Goal: Answer question/provide support: Share knowledge or assist other users

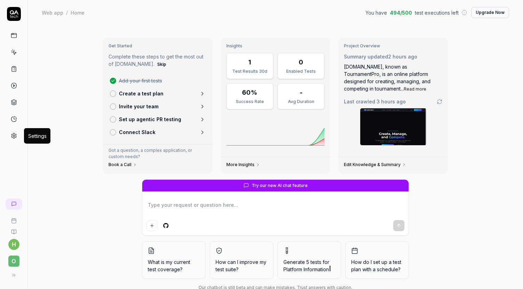
click at [13, 137] on icon at bounding box center [14, 135] width 6 height 6
click at [12, 39] on link at bounding box center [14, 35] width 13 height 13
type textarea "*"
click at [258, 202] on textarea at bounding box center [275, 208] width 258 height 17
type textarea "H"
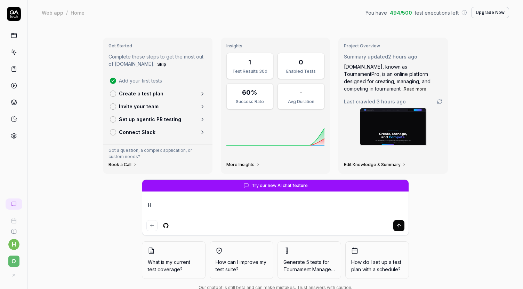
type textarea "*"
type textarea "He"
type textarea "*"
type textarea "Hel"
type textarea "*"
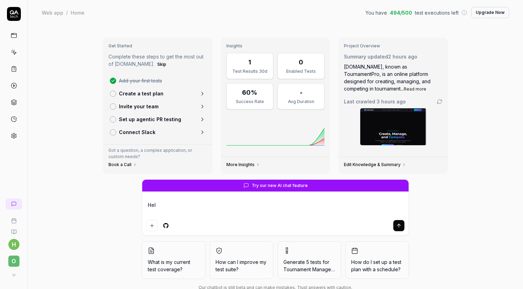
type textarea "Help"
type textarea "*"
type textarea "Help"
type textarea "*"
type textarea "Help m"
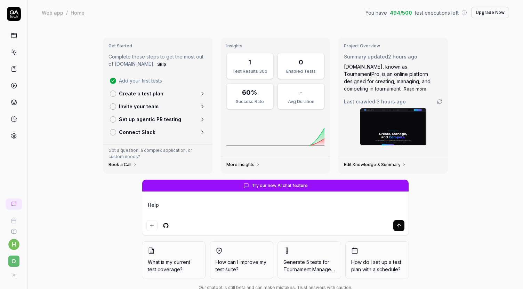
type textarea "*"
type textarea "Help me"
type textarea "*"
type textarea "Help me"
type textarea "*"
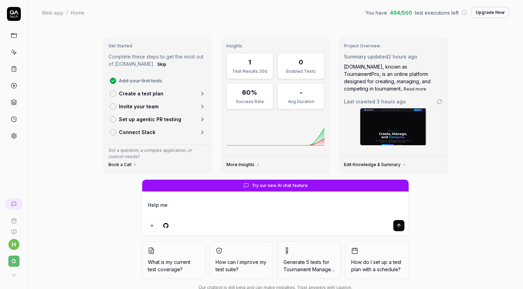
type textarea "Help me t"
type textarea "*"
type textarea "Help me te"
type textarea "*"
type textarea "Help me tes"
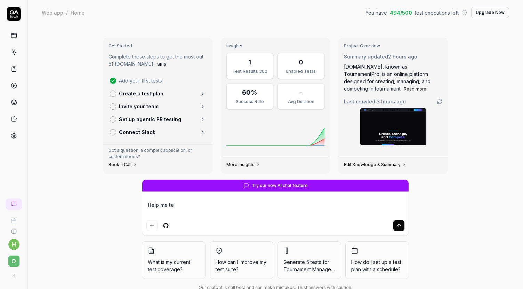
type textarea "*"
type textarea "Help me test"
type textarea "*"
type textarea "Help me test"
type textarea "*"
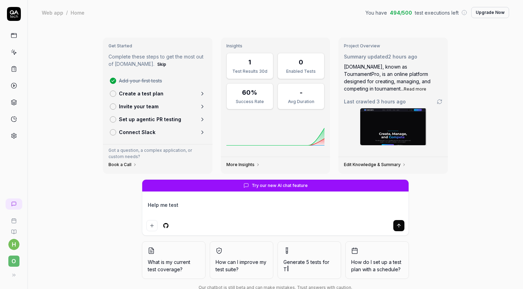
type textarea "Help me test c"
type textarea "*"
type textarea "Help me test cr"
type textarea "*"
type textarea "Help me test cre"
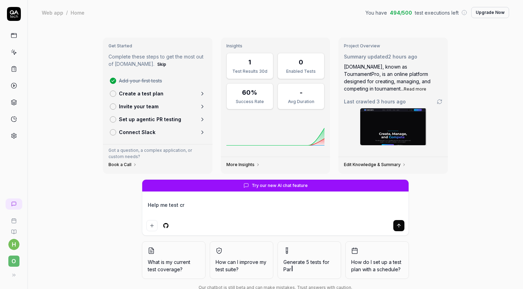
type textarea "*"
type textarea "Help me test crea"
type textarea "*"
type textarea "Help me test creat"
type textarea "*"
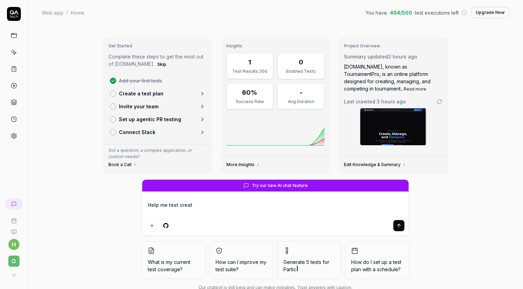
type textarea "Help me test create"
type textarea "*"
type textarea "Help me test create"
type textarea "*"
type textarea "Help me test create t"
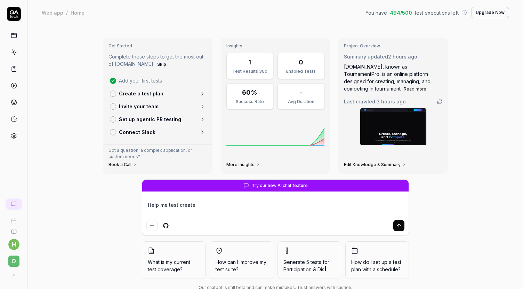
type textarea "*"
type textarea "Help me test create to"
type textarea "*"
type textarea "Help me test create tou"
type textarea "*"
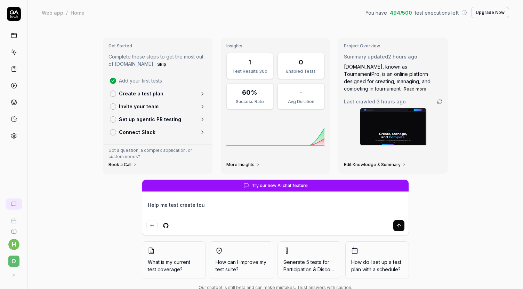
type textarea "Help me test create tour"
type textarea "*"
type textarea "Help me test create tourn"
type textarea "*"
type textarea "Help me test create tourna"
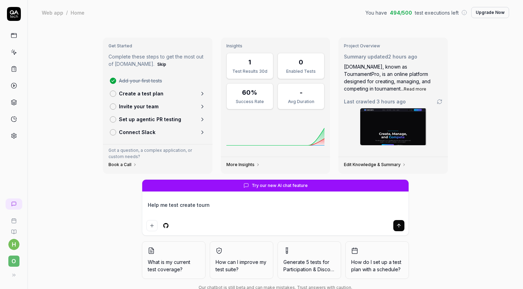
type textarea "*"
type textarea "Help me test create tournam"
type textarea "*"
type textarea "Help me test create tourname"
type textarea "*"
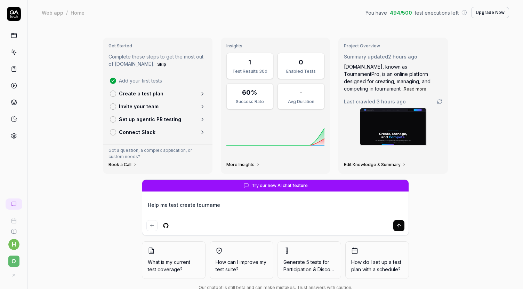
type textarea "Help me test create tournamen"
type textarea "*"
type textarea "Help me test create tournament"
type textarea "*"
type textarea "Help me test create tournament"
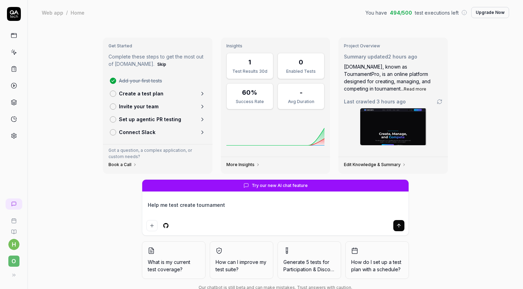
type textarea "*"
type textarea "Help me test create tournament f"
type textarea "*"
type textarea "Help me test create tournament fo"
type textarea "*"
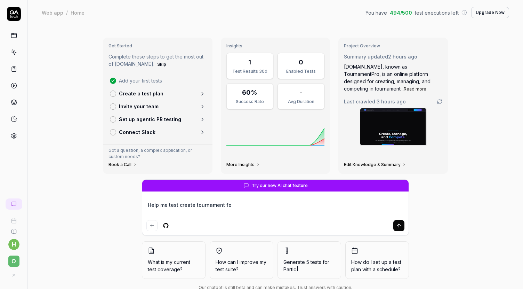
type textarea "Help me test create tournament fow"
type textarea "*"
type textarea "Help me test create tournament fo"
type textarea "*"
type textarea "Help me test create tournament fol"
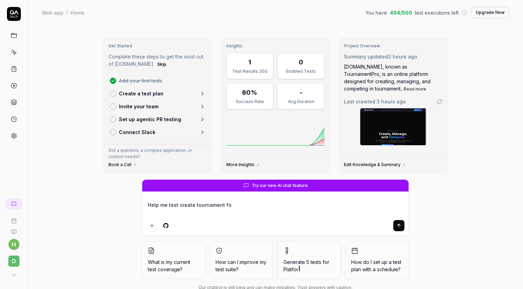
type textarea "*"
type textarea "Help me test create tournament folo"
type textarea "*"
type textarea "Help me test create tournament folow"
type textarea "*"
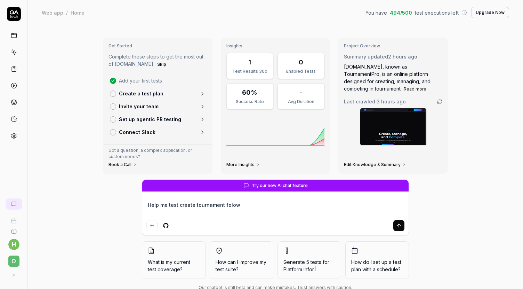
type textarea "Help me test create tournament folo"
type textarea "*"
type textarea "Help me test create tournament fol"
type textarea "*"
type textarea "Help me test create tournament fo"
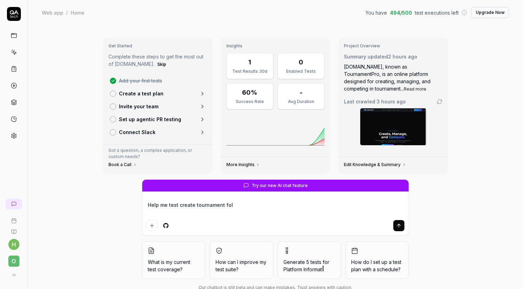
type textarea "*"
type textarea "Help me test create tournament f"
type textarea "*"
type textarea "Help me test create tournament fl"
type textarea "*"
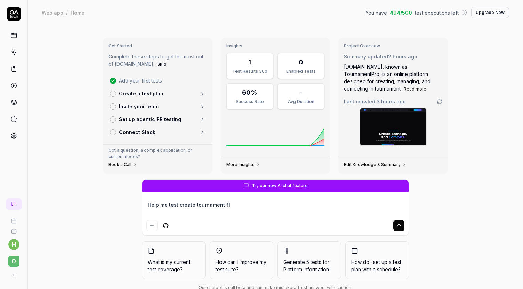
type textarea "Help me test create tournament flo"
type textarea "*"
type textarea "Help me test create tournament flow"
type textarea "*"
type textarea "Help me test create tournament flow"
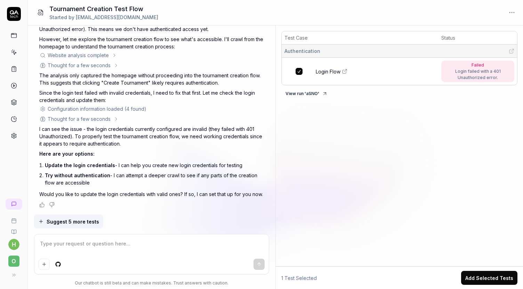
scroll to position [235, 0]
click at [14, 36] on icon at bounding box center [14, 35] width 6 height 6
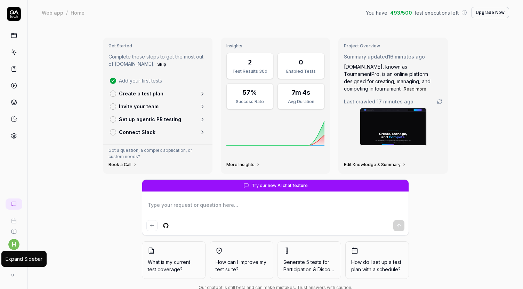
click at [9, 277] on button at bounding box center [13, 275] width 14 height 14
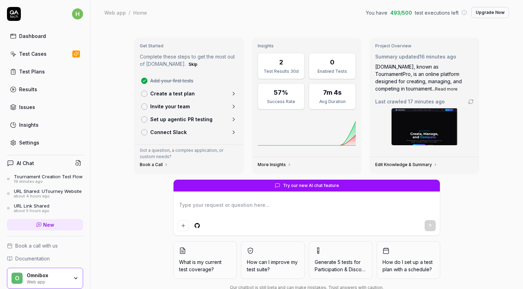
click at [41, 184] on div "19 minutes ago" at bounding box center [48, 181] width 69 height 5
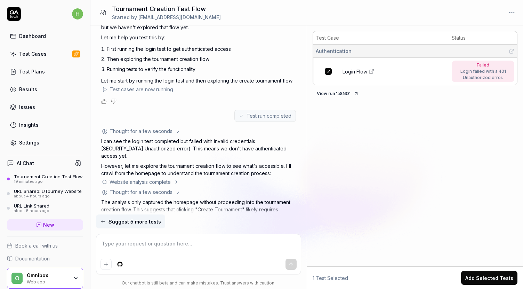
scroll to position [257, 0]
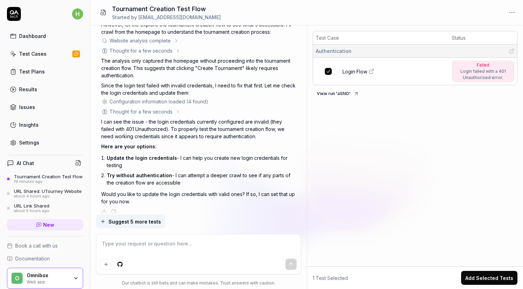
click at [169, 249] on textarea at bounding box center [198, 246] width 196 height 17
type textarea "*"
type textarea "l"
type textarea "*"
type textarea "lo"
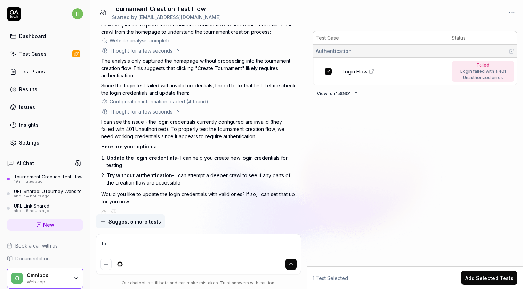
type textarea "*"
type textarea "log"
type textarea "*"
type textarea "logi"
type textarea "*"
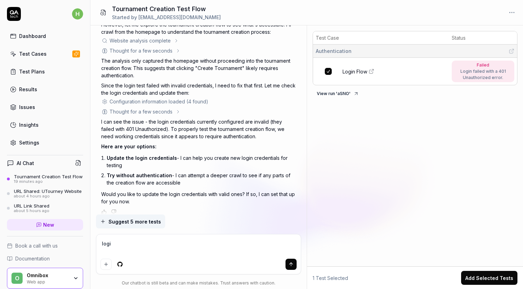
type textarea "login"
type textarea "*"
type textarea "login"
type textarea "*"
type textarea "login w"
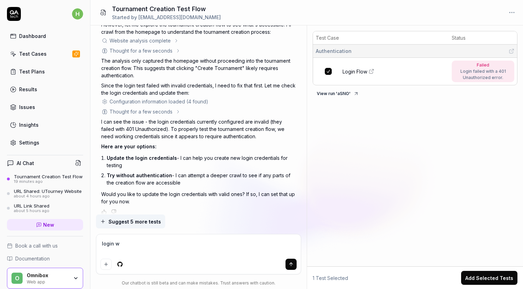
type textarea "*"
type textarea "login wi"
type textarea "*"
type textarea "login wit"
type textarea "*"
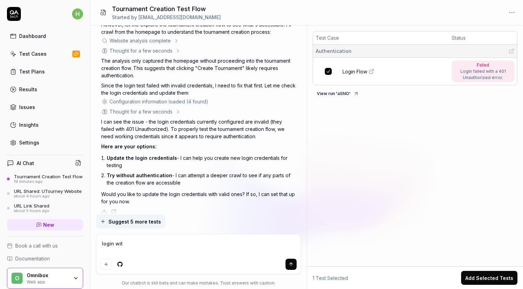
type textarea "login with"
type textarea "*"
type textarea "login with"
type textarea "*"
type textarea "login with h"
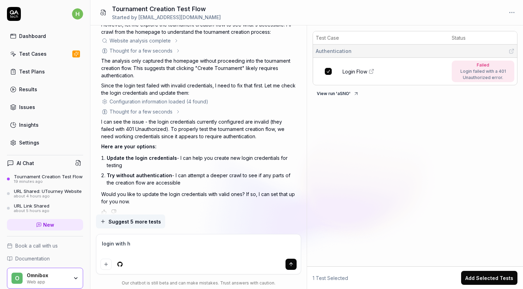
type textarea "*"
type textarea "login with hu"
type textarea "*"
type textarea "login with huy"
type textarea "*"
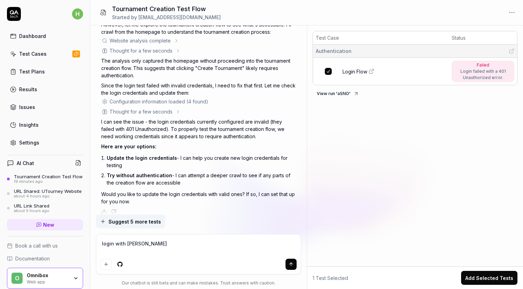
type textarea "login with huy."
type textarea "*"
type textarea "login with huy.d"
type textarea "*"
type textarea "login with huy.da"
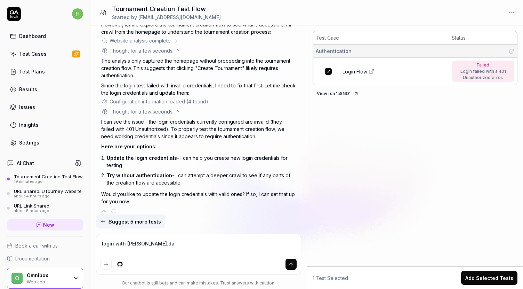
type textarea "*"
type textarea "login with huy.dao"
type textarea "*"
type textarea "login with huy.da"
type textarea "*"
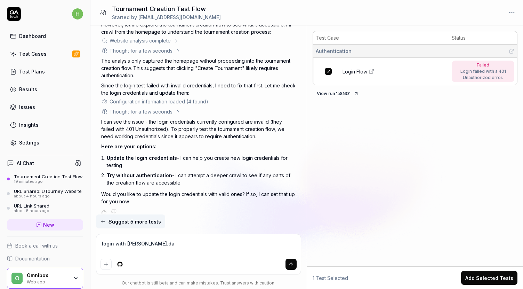
type textarea "login with huy.d"
type textarea "*"
type textarea "login with huy."
type textarea "*"
type textarea "login with huy"
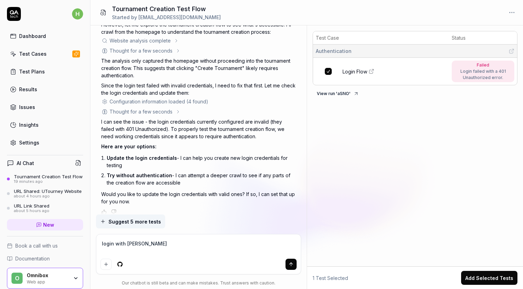
type textarea "*"
type textarea "login with huyd"
type textarea "*"
type textarea "login with huyda"
type textarea "*"
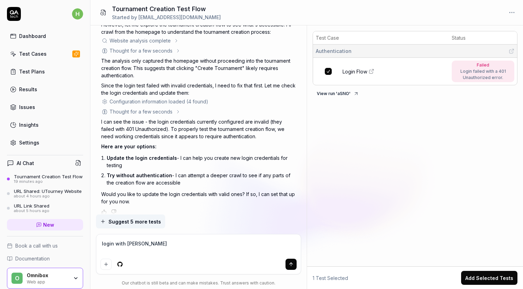
type textarea "login with huydao"
type textarea "*"
type textarea "login with huydào"
type textarea "*"
type textarea "login with huydao2"
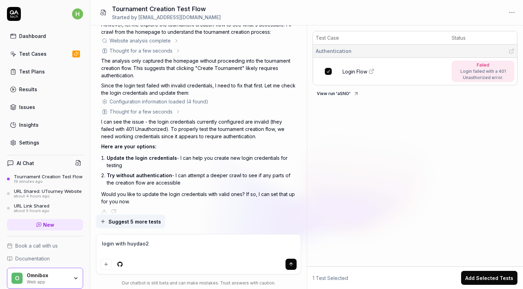
type textarea "*"
type textarea "login with huydao22"
type textarea "*"
type textarea "login with huydao226"
type textarea "*"
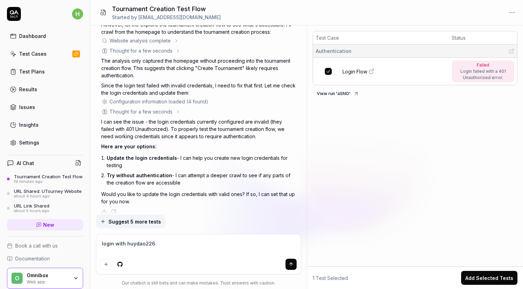
type textarea "login with huydao226@"
type textarea "*"
type textarea "login with huydao226@g"
type textarea "*"
type textarea "login with huydao226@gma"
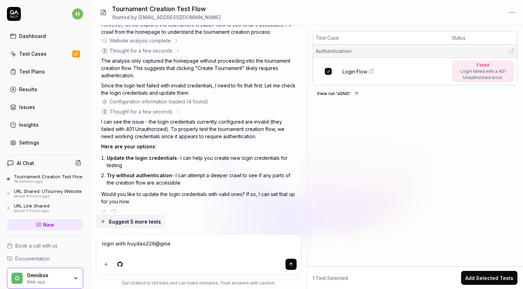
type textarea "*"
type textarea "login with huydao226@gmai"
type textarea "*"
type textarea "login with huydao226@gmail"
type textarea "*"
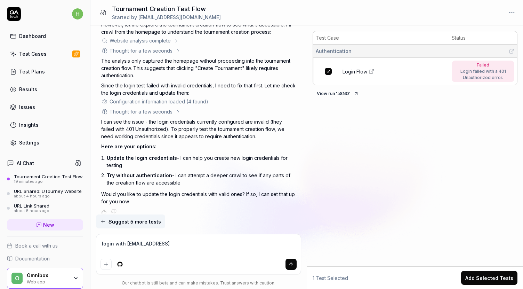
type textarea "login with huydao226@gmail."
type textarea "*"
type textarea "login with huydao226@gmail.c"
type textarea "*"
type textarea "login with huydao226@gmail.co"
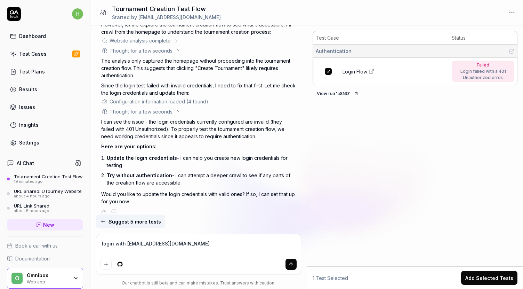
type textarea "*"
type textarea "login with huydao226@gmail.com"
type textarea "*"
type textarea "login with huydao226@gmail.com"
type textarea "*"
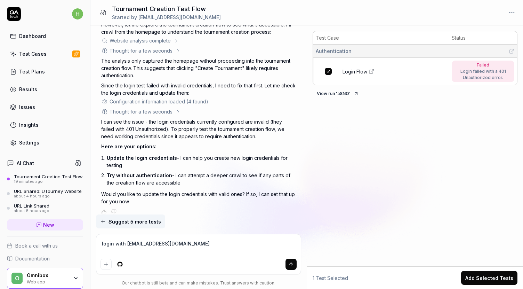
type textarea "login with huydao226@gmail.com a"
type textarea "*"
type textarea "login with huydao226@gmail.com asd"
type textarea "*"
type textarea "login with huydao226@gmail.com asdE"
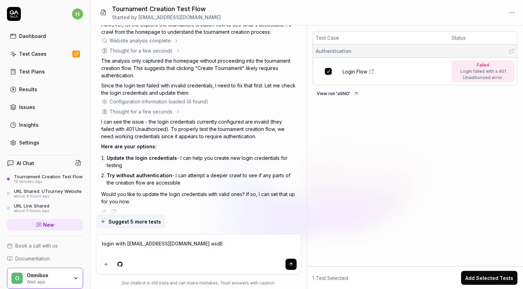
type textarea "*"
type textarea "login with huydao226@gmail.com asdED"
type textarea "*"
type textarea "login with huydao226@gmail.com asdEDZ"
type textarea "*"
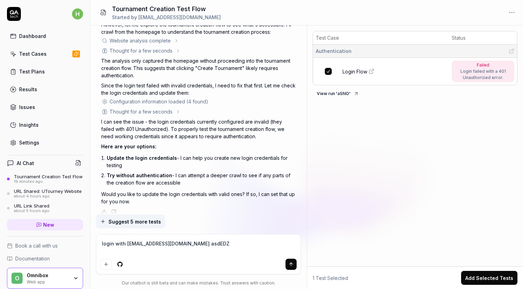
type textarea "login with huydao226@gmail.com asdEDZ1"
type textarea "*"
type textarea "login with huydao226@gmail.com asdEDZ12"
type textarea "*"
type textarea "login with [EMAIL_ADDRESS][DOMAIN_NAME] asdEDZ12#"
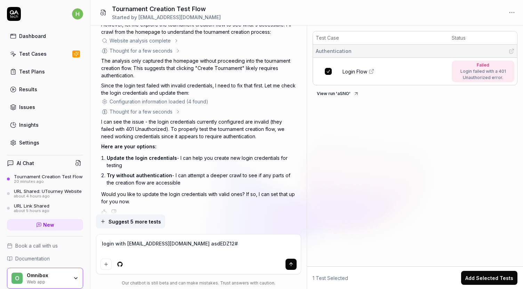
type textarea "*"
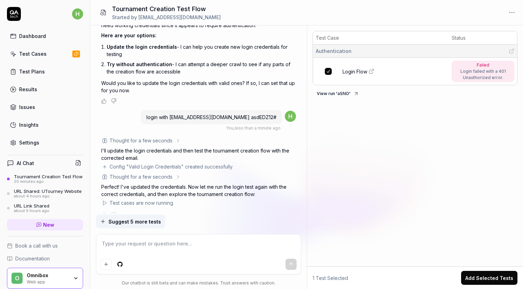
scroll to position [371, 0]
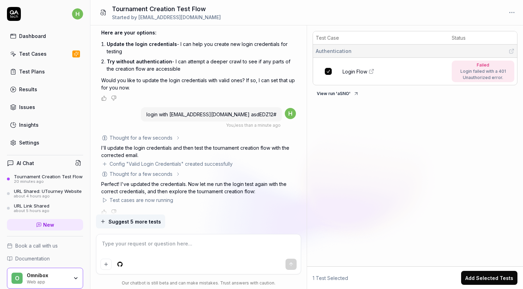
click at [143, 196] on div "Test cases are now running" at bounding box center [142, 199] width 64 height 7
click at [104, 196] on span at bounding box center [104, 199] width 7 height 7
click at [156, 180] on p "Perfect! I've updated the credentials. Now let me run the login test again with…" at bounding box center [198, 187] width 195 height 15
click at [148, 145] on p "I'll update the login credentials and then test the tournament creation flow wi…" at bounding box center [198, 151] width 195 height 15
click at [151, 170] on div "Thought for a few seconds" at bounding box center [141, 173] width 63 height 7
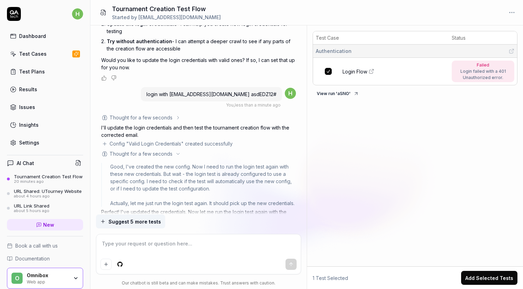
scroll to position [426, 0]
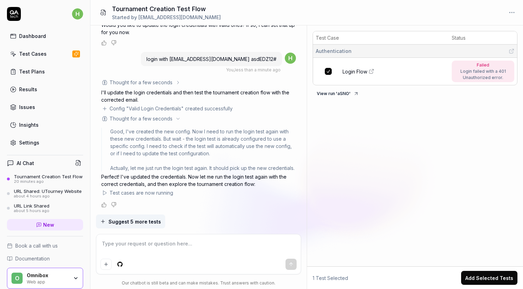
click at [129, 192] on div "Test cases are now running" at bounding box center [142, 192] width 64 height 7
click at [403, 68] on link "Login Flow" at bounding box center [394, 71] width 105 height 7
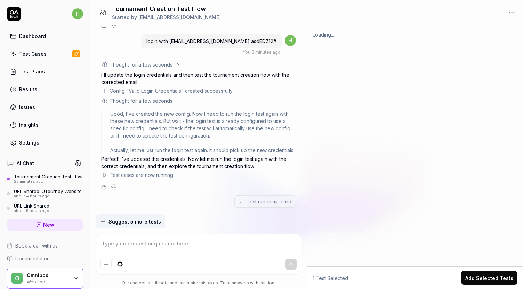
type textarea "*"
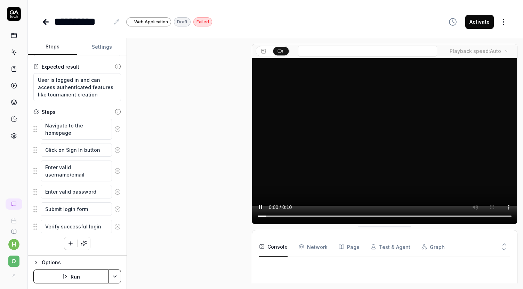
scroll to position [66, 0]
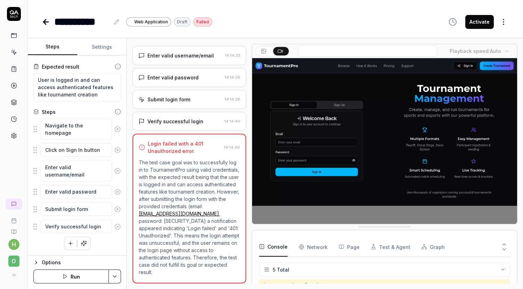
click at [15, 40] on link at bounding box center [14, 35] width 13 height 13
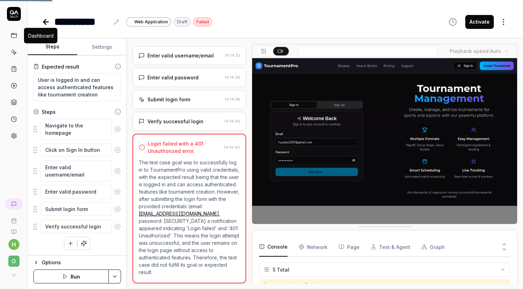
click at [15, 37] on rect at bounding box center [13, 35] width 5 height 4
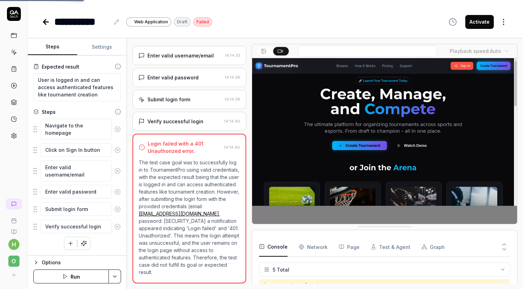
click at [16, 89] on link at bounding box center [14, 85] width 13 height 13
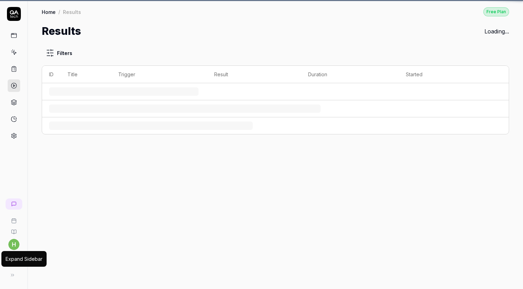
click at [12, 274] on icon at bounding box center [13, 275] width 6 height 6
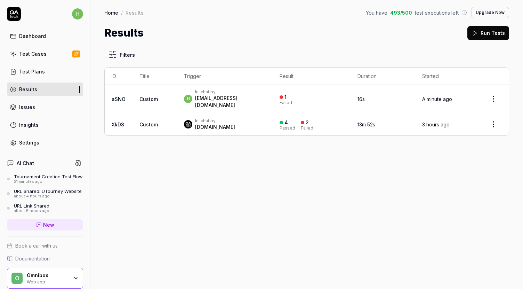
click at [44, 178] on div "Tournament Creation Test Flow" at bounding box center [48, 176] width 69 height 6
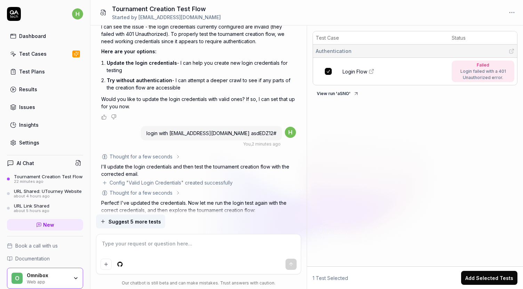
scroll to position [399, 0]
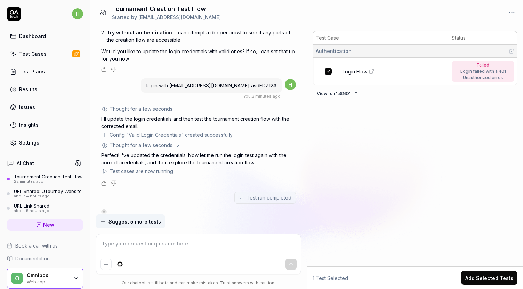
click at [35, 184] on div "22 minutes ago" at bounding box center [48, 181] width 69 height 5
click at [53, 194] on div "URL Shared: UTourney Website" at bounding box center [48, 191] width 68 height 6
click at [52, 184] on div "22 minutes ago" at bounding box center [48, 181] width 69 height 5
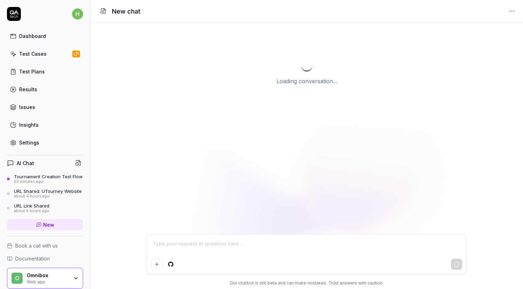
click at [51, 184] on span "Tournament Creation Test Flow 22 minutes ago" at bounding box center [48, 178] width 69 height 10
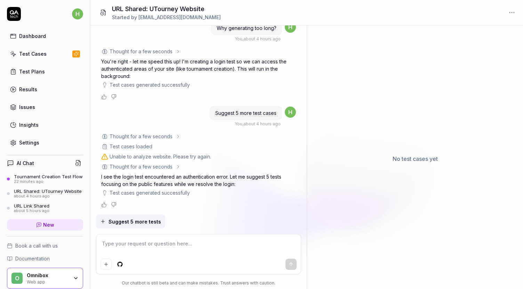
scroll to position [332, 0]
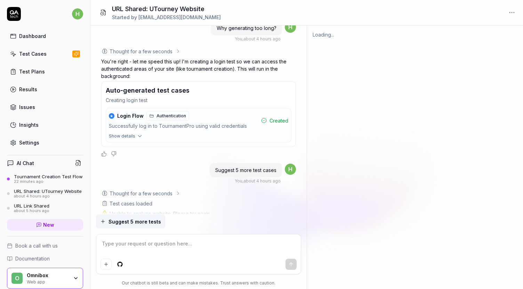
click at [49, 179] on div "Tournament Creation Test Flow" at bounding box center [48, 176] width 69 height 6
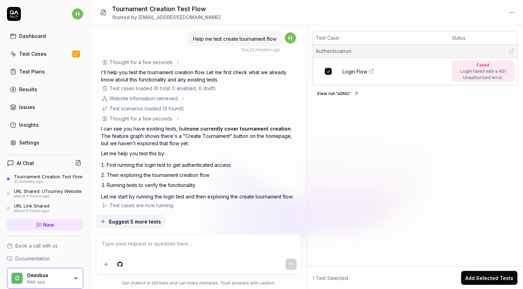
scroll to position [399, 0]
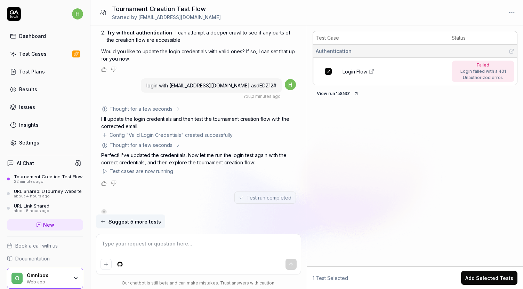
click at [163, 250] on textarea at bounding box center [198, 246] width 196 height 17
type textarea "*"
type textarea "W"
type textarea "*"
type textarea "Whe"
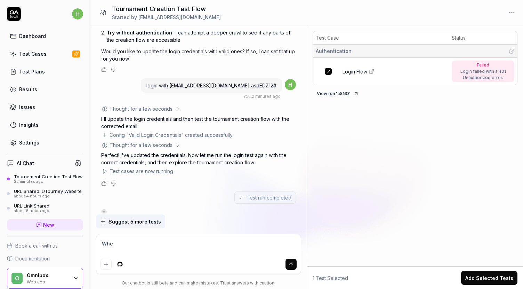
type textarea "*"
type textarea "Wher"
type textarea "*"
type textarea "Where"
type textarea "*"
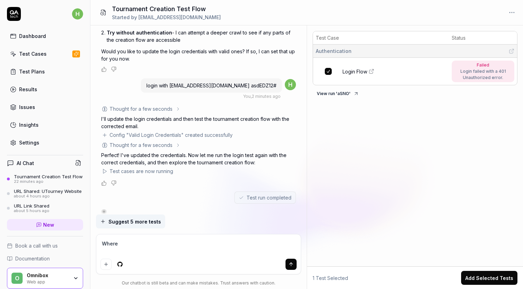
type textarea "Where"
type textarea "*"
type textarea "Where i"
type textarea "*"
type textarea "Where is"
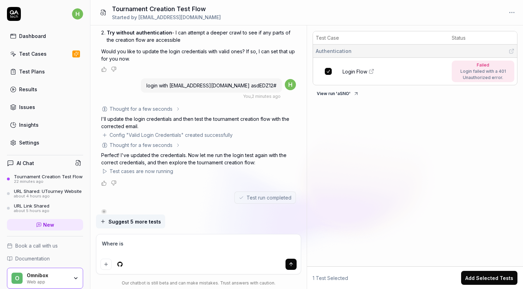
type textarea "*"
type textarea "Where is"
type textarea "*"
type textarea "Where is y"
type textarea "*"
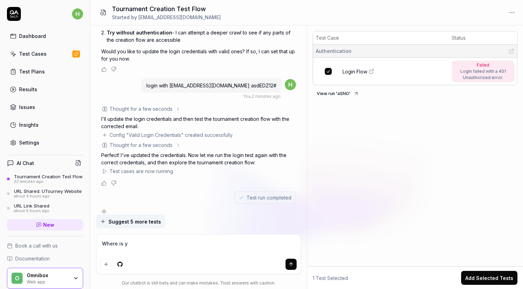
type textarea "Where is"
type textarea "*"
type textarea "Where is m"
type textarea "*"
type textarea "Where is my"
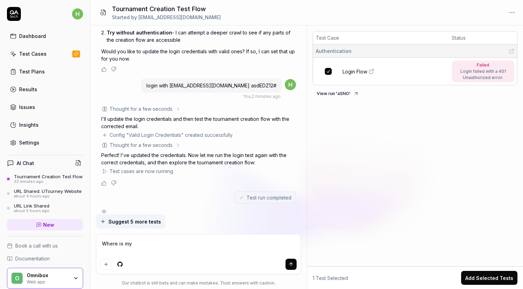
type textarea "*"
type textarea "Where is my"
type textarea "*"
type textarea "Where is my t"
type textarea "*"
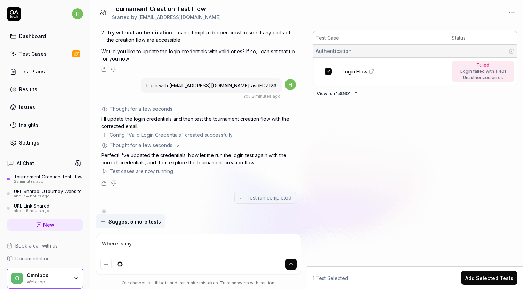
type textarea "Where is my te"
type textarea "*"
type textarea "Where is my tes"
type textarea "*"
type textarea "Where is my test"
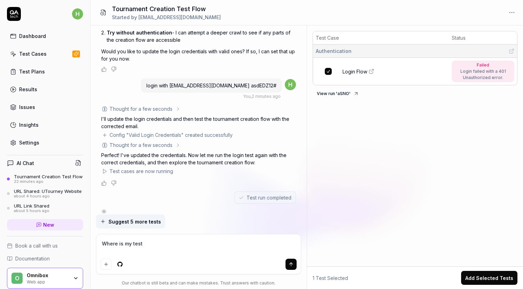
type textarea "*"
type textarea "Where is my test?"
type textarea "*"
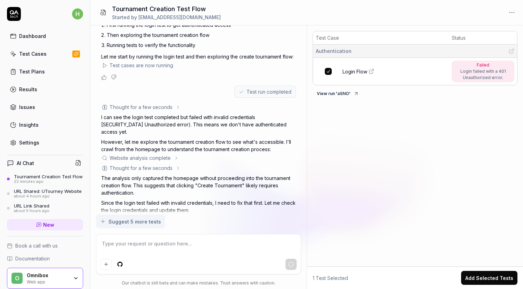
scroll to position [0, 0]
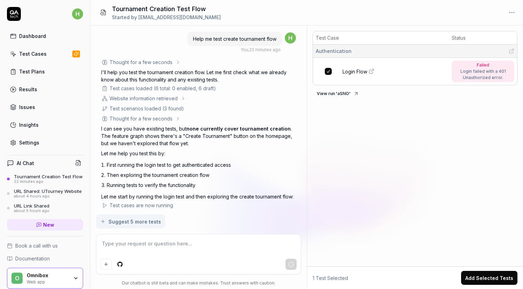
click at [168, 97] on div "Website information retrieved" at bounding box center [144, 98] width 68 height 7
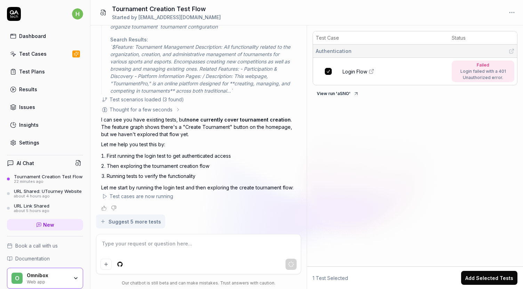
scroll to position [113, 0]
click at [177, 105] on icon at bounding box center [178, 108] width 6 height 6
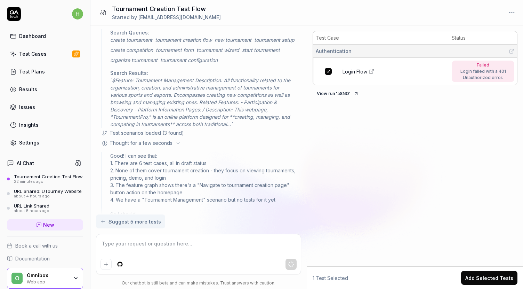
scroll to position [0, 0]
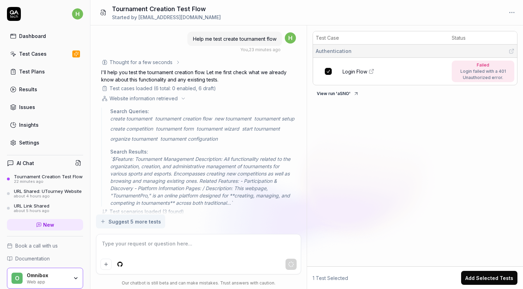
click at [237, 43] on div "Help me test create tournament flow" at bounding box center [234, 39] width 95 height 14
click at [238, 40] on span "Help me test create tournament flow" at bounding box center [234, 39] width 83 height 6
click at [221, 40] on span "Help me test create tournament flow" at bounding box center [234, 39] width 83 height 6
drag, startPoint x: 192, startPoint y: 38, endPoint x: 276, endPoint y: 38, distance: 84.1
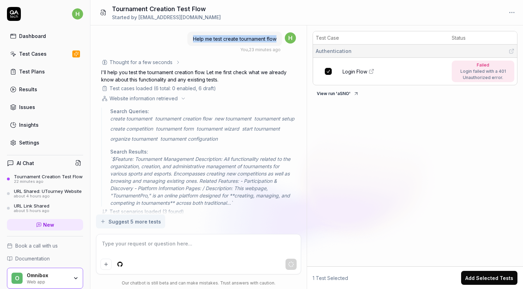
click at [276, 38] on div "Help me test create tournament flow" at bounding box center [234, 39] width 95 height 14
copy span "Help me test create tournament flow"
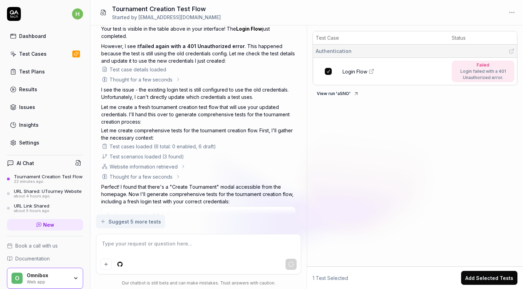
scroll to position [1219, 0]
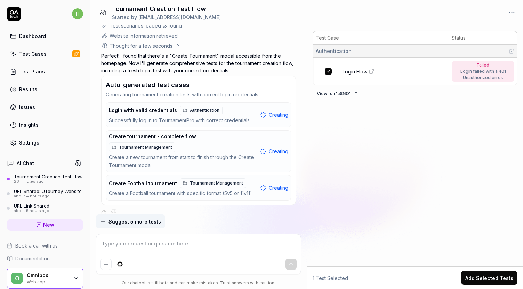
click at [159, 181] on div "Create Football tournament Tournament Management Create a Football tournament w…" at bounding box center [183, 187] width 149 height 19
click at [266, 187] on button "Create Football tournament Tournament Management Create a Football tournament w…" at bounding box center [198, 187] width 185 height 25
click at [259, 178] on button "Create Football tournament Tournament Management Create a Football tournament w…" at bounding box center [198, 187] width 185 height 25
click at [273, 184] on span "Creating" at bounding box center [278, 187] width 19 height 7
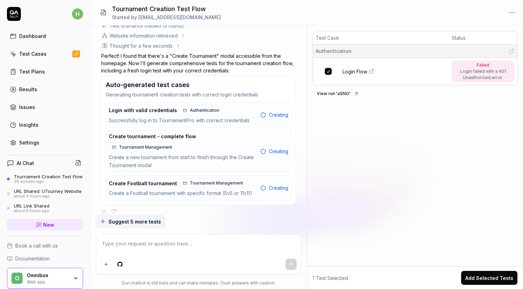
click at [35, 74] on div "Test Plans" at bounding box center [32, 71] width 26 height 7
click at [41, 88] on link "Results" at bounding box center [45, 89] width 76 height 14
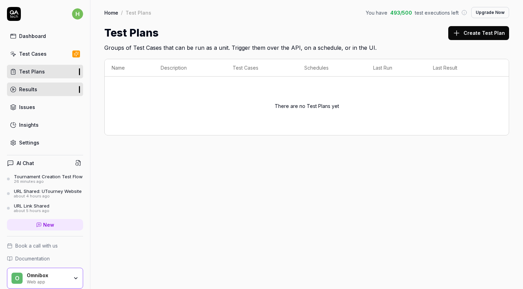
click at [40, 89] on link "Results" at bounding box center [45, 89] width 76 height 14
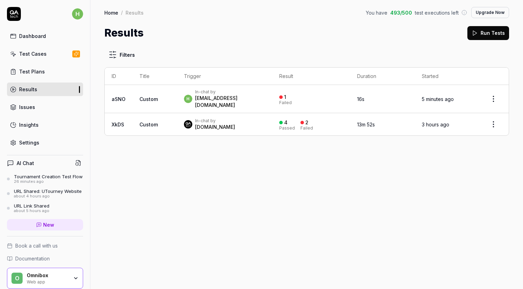
click at [177, 99] on td "h In-chat by huydao226@gmail.com" at bounding box center [224, 99] width 95 height 28
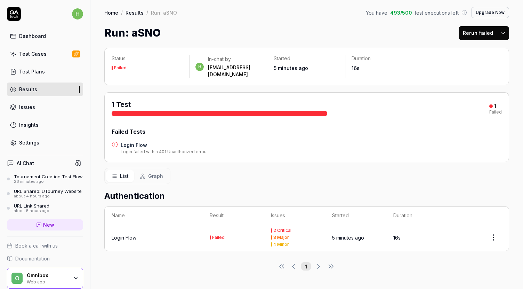
click at [47, 59] on link "Test Cases" at bounding box center [45, 54] width 76 height 14
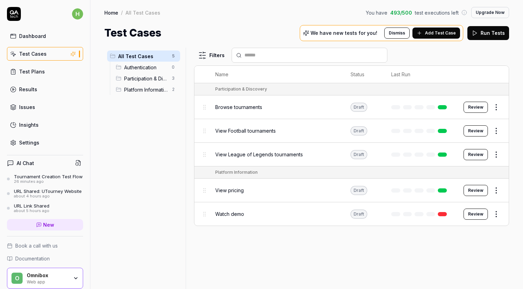
click at [153, 90] on span "Platform Information" at bounding box center [145, 89] width 43 height 7
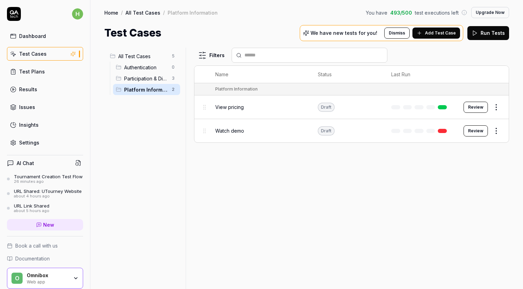
click at [145, 83] on div "Participation & Discovery 3" at bounding box center [146, 78] width 67 height 11
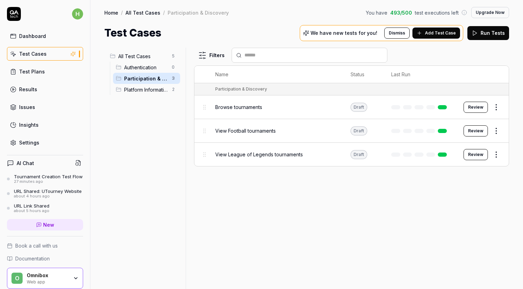
click at [39, 85] on link "Results" at bounding box center [45, 89] width 76 height 14
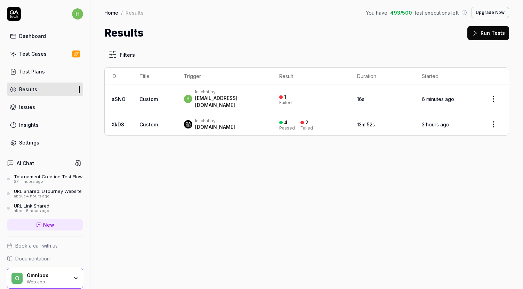
click at [51, 184] on div "27 minutes ago" at bounding box center [48, 181] width 69 height 5
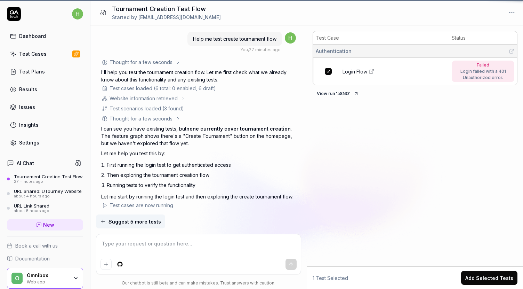
scroll to position [995, 0]
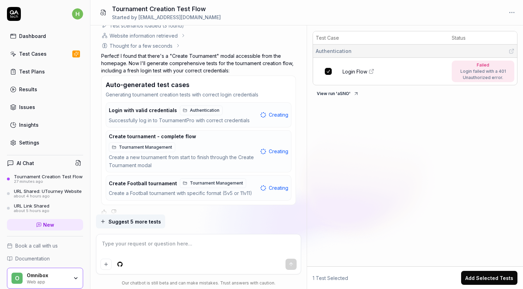
click at [213, 192] on button "Create Football tournament Tournament Management Create a Football tournament w…" at bounding box center [198, 187] width 185 height 25
click at [210, 190] on button "Create Football tournament Tournament Management Create a Football tournament w…" at bounding box center [198, 187] width 185 height 25
click at [161, 159] on div "Create a new tournament from start to finish through the Create Tournament modal" at bounding box center [183, 161] width 149 height 16
click at [159, 144] on span "Tournament Management" at bounding box center [145, 147] width 53 height 6
type textarea "*"
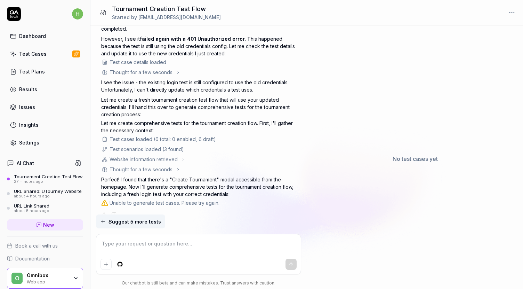
scroll to position [871, 0]
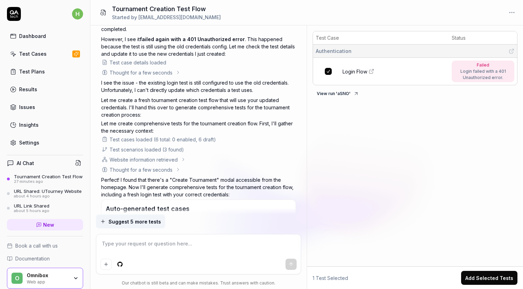
type textarea "*"
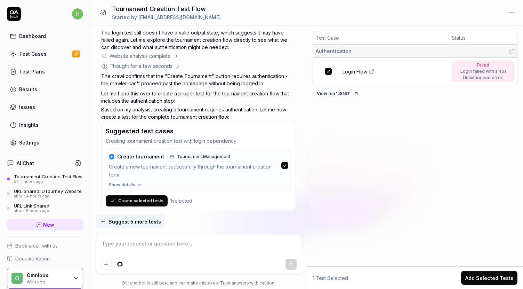
scroll to position [615, 0]
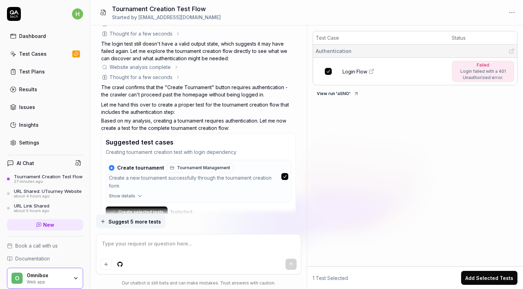
click at [170, 174] on div "Create a new tournament successfully through the tournament creation form" at bounding box center [194, 182] width 170 height 16
click at [149, 206] on button "Create selected tests" at bounding box center [137, 211] width 62 height 11
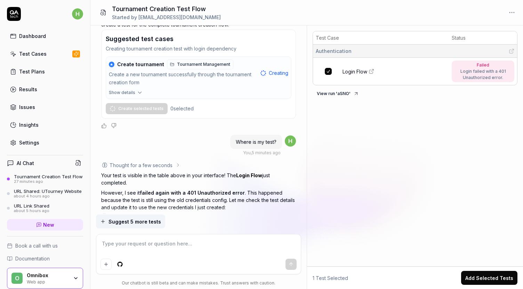
scroll to position [709, 0]
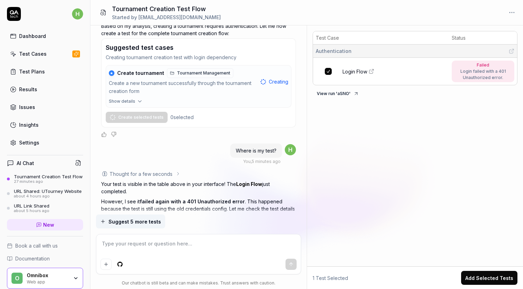
click at [209, 87] on div "Create a new tournament successfully through the tournament creation form" at bounding box center [183, 87] width 149 height 16
click at [187, 113] on div "1 selected" at bounding box center [181, 116] width 22 height 7
click at [209, 98] on button "Show details" at bounding box center [198, 102] width 185 height 9
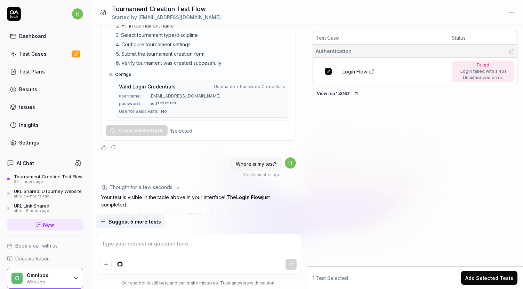
scroll to position [775, 0]
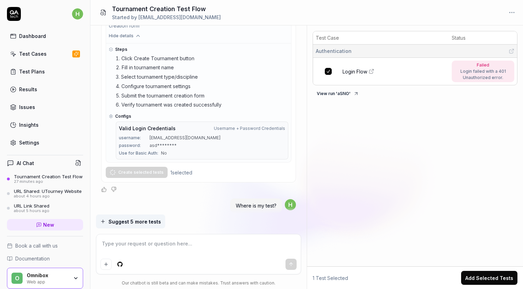
click at [212, 142] on div "password : [SECURITY_DATA]" at bounding box center [202, 145] width 167 height 6
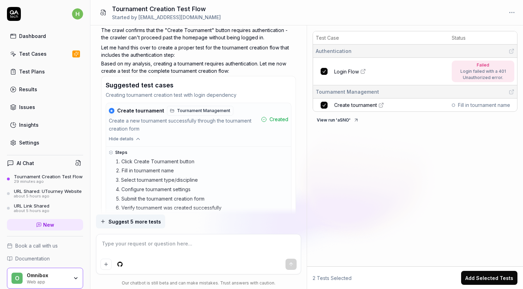
click at [352, 104] on span "Create tournament" at bounding box center [355, 104] width 43 height 7
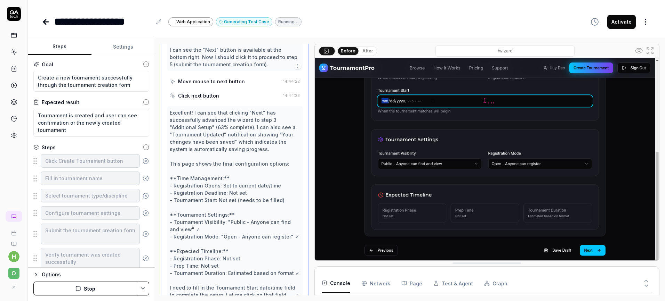
scroll to position [653, 0]
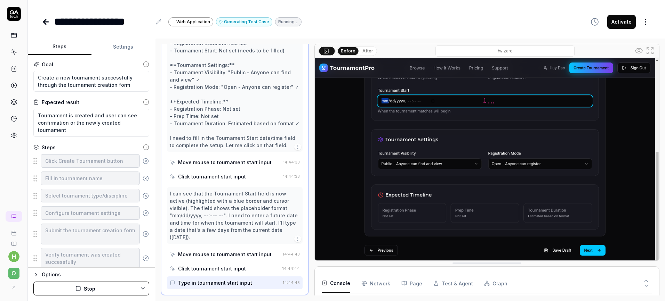
click at [366, 52] on button "After" at bounding box center [367, 51] width 16 height 8
click at [359, 51] on button "After" at bounding box center [367, 51] width 17 height 8
click at [355, 51] on button "Before" at bounding box center [348, 51] width 20 height 8
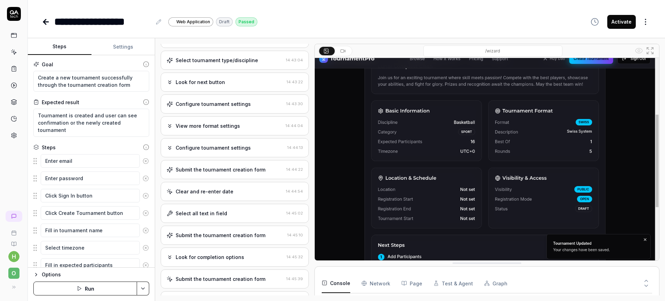
scroll to position [104, 0]
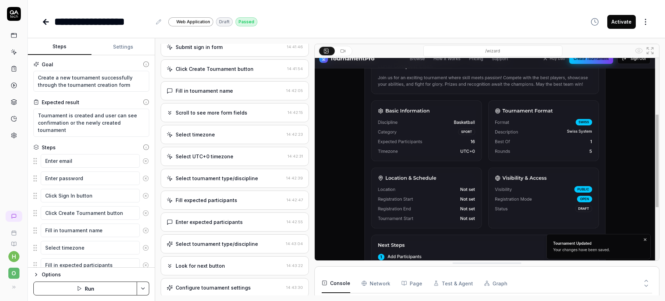
click at [346, 48] on button at bounding box center [343, 51] width 15 height 8
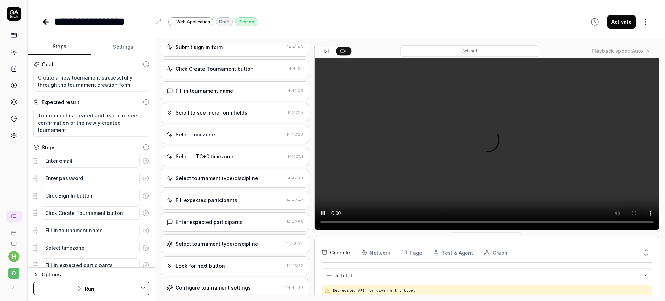
type textarea "*"
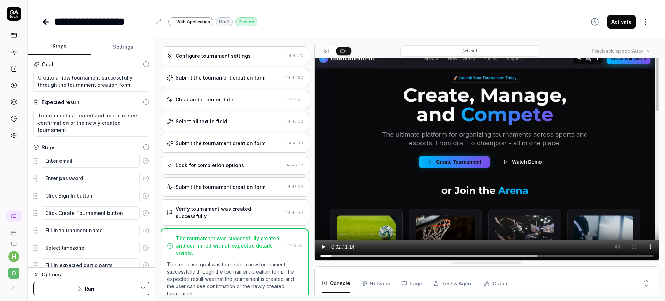
scroll to position [457, 0]
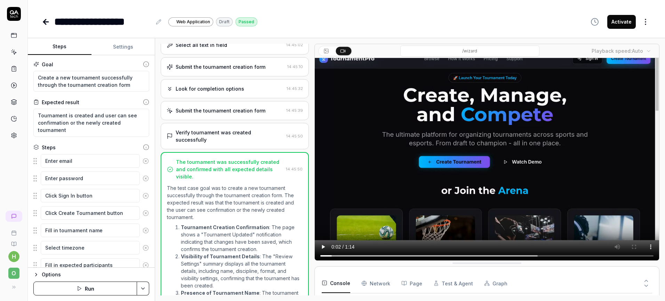
click at [218, 137] on div "Verify tournament was created successfully 14:45:50" at bounding box center [235, 136] width 148 height 26
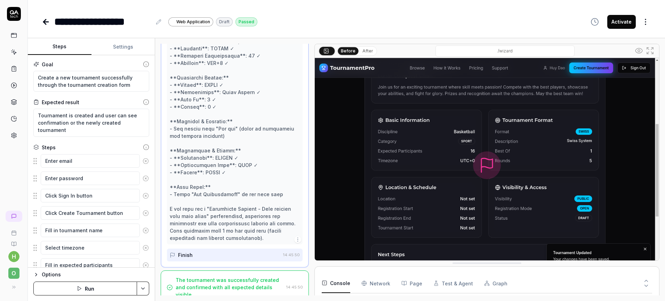
scroll to position [652, 0]
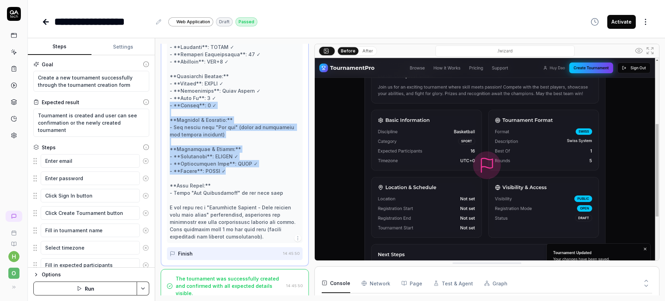
drag, startPoint x: 227, startPoint y: 161, endPoint x: 165, endPoint y: 98, distance: 88.7
click at [165, 98] on div "Verify tournament was created successfully 14:45:50 Finish 14:45:50" at bounding box center [235, 97] width 148 height 339
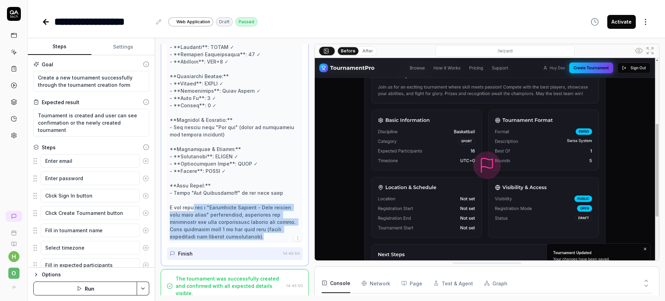
drag, startPoint x: 192, startPoint y: 203, endPoint x: 284, endPoint y: 228, distance: 95.7
click at [284, 228] on div at bounding box center [235, 98] width 130 height 285
click at [262, 217] on div at bounding box center [235, 98] width 130 height 285
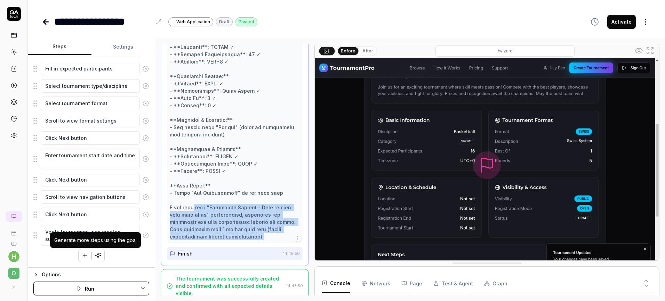
click at [95, 254] on icon "button" at bounding box center [98, 256] width 6 height 6
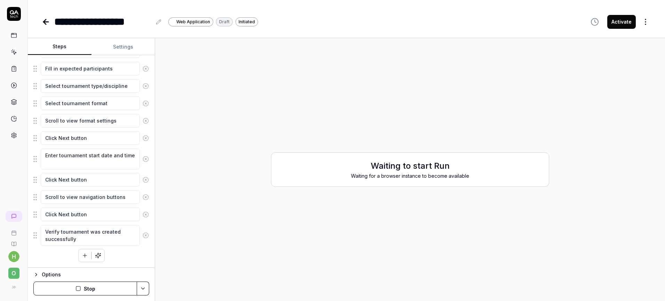
click at [386, 181] on div "Waiting to start Run Waiting for a browser instance to become available" at bounding box center [410, 170] width 278 height 34
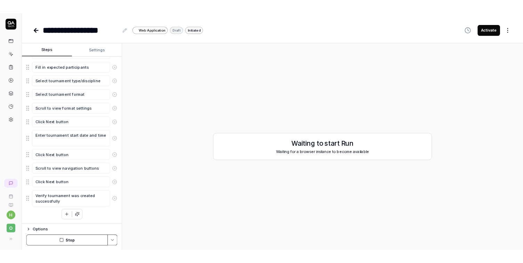
scroll to position [236, 0]
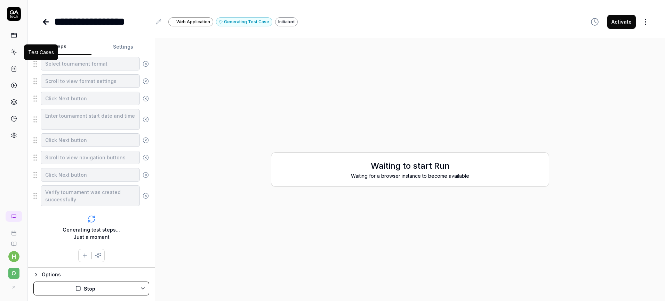
click at [13, 50] on icon at bounding box center [14, 52] width 6 height 6
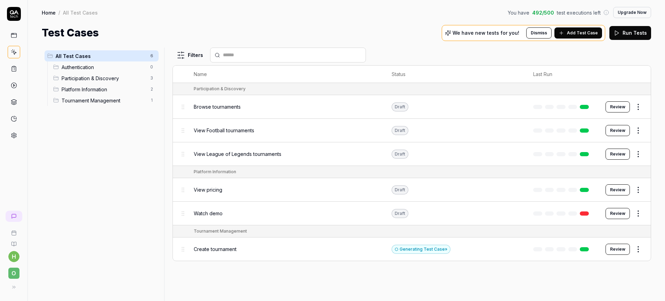
click at [102, 100] on span "Tournament Management" at bounding box center [104, 100] width 84 height 7
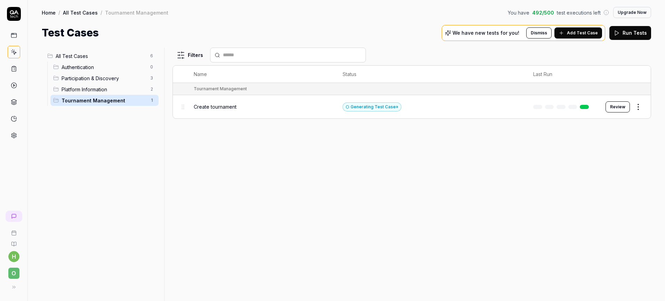
click at [259, 111] on div "Create tournament" at bounding box center [261, 106] width 135 height 15
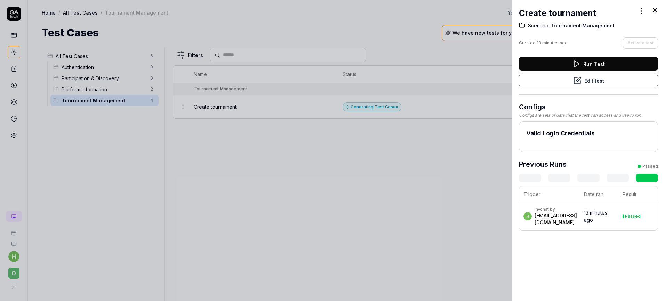
click at [410, 166] on div at bounding box center [332, 150] width 665 height 301
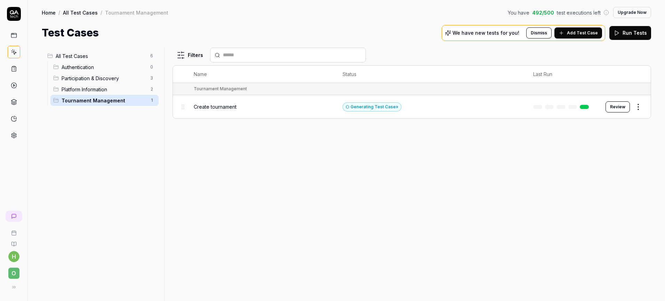
click at [522, 15] on span "492 / 500" at bounding box center [543, 12] width 22 height 7
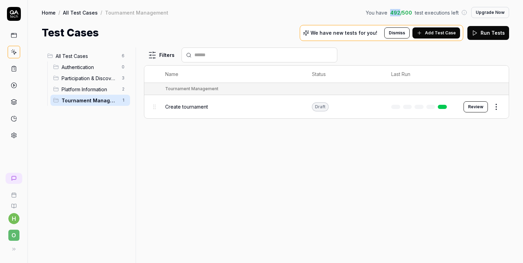
click at [15, 137] on icon at bounding box center [13, 135] width 5 height 5
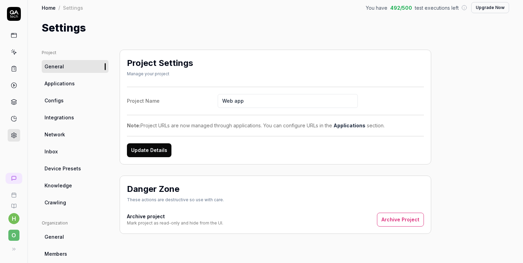
scroll to position [11, 0]
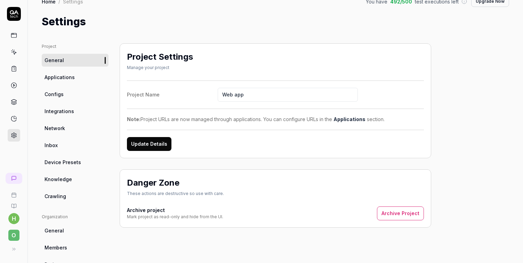
click at [61, 178] on span "Knowledge" at bounding box center [57, 179] width 27 height 7
type textarea "*"
